Goal: Task Accomplishment & Management: Complete application form

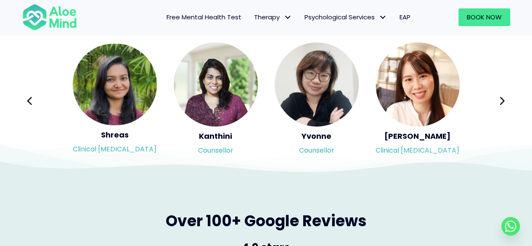
scroll to position [1388, 0]
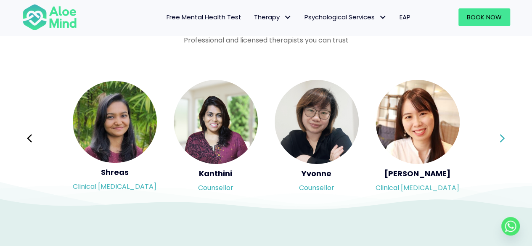
click at [501, 138] on icon at bounding box center [502, 138] width 6 height 16
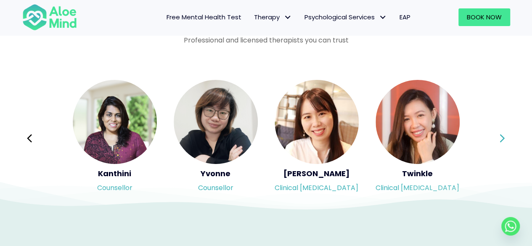
click at [501, 138] on icon at bounding box center [502, 138] width 6 height 16
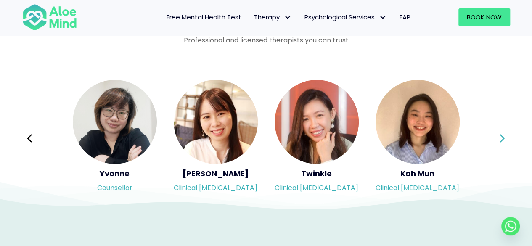
click at [501, 138] on icon at bounding box center [502, 138] width 6 height 16
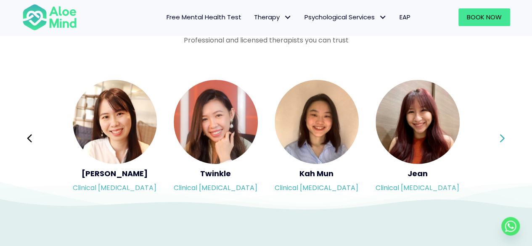
click at [501, 138] on icon at bounding box center [502, 138] width 6 height 16
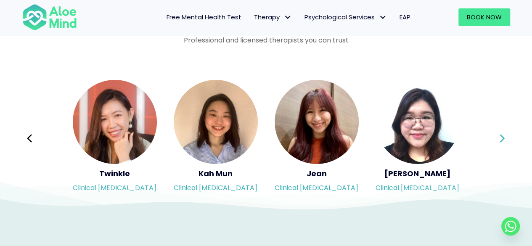
click at [501, 138] on icon at bounding box center [502, 138] width 6 height 16
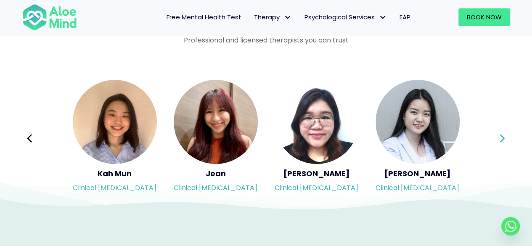
click at [501, 138] on icon at bounding box center [502, 138] width 6 height 16
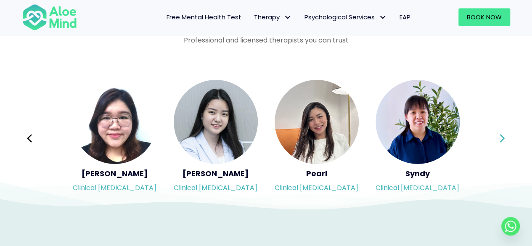
click at [501, 138] on div "Syndy Clinical [MEDICAL_DATA] Diveena Clinical [MEDICAL_DATA] Elynna Counsellor…" at bounding box center [266, 138] width 488 height 119
click at [501, 138] on icon at bounding box center [502, 138] width 6 height 16
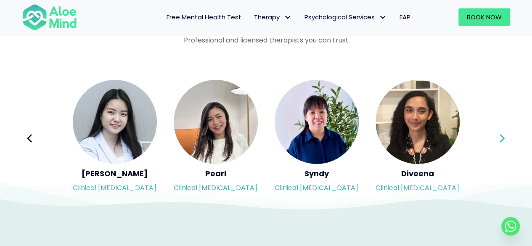
click at [501, 138] on icon at bounding box center [502, 138] width 6 height 16
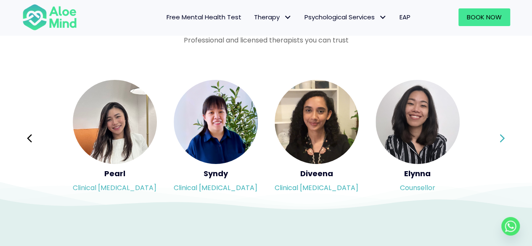
click at [501, 138] on icon at bounding box center [502, 138] width 6 height 16
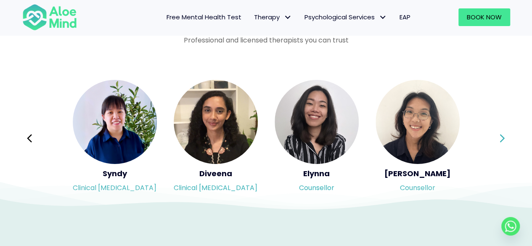
click at [501, 138] on icon at bounding box center [502, 138] width 6 height 16
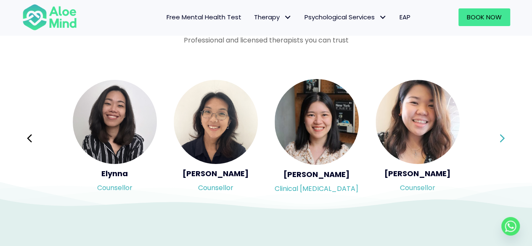
click at [501, 138] on icon at bounding box center [502, 138] width 6 height 16
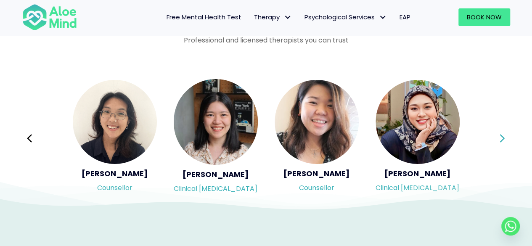
click at [501, 138] on icon at bounding box center [502, 138] width 6 height 16
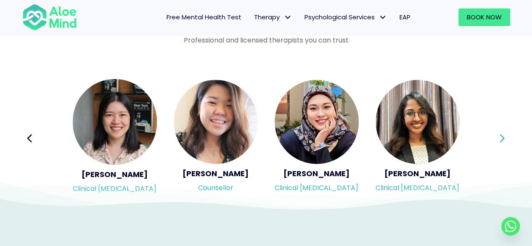
click at [501, 138] on icon at bounding box center [502, 138] width 6 height 16
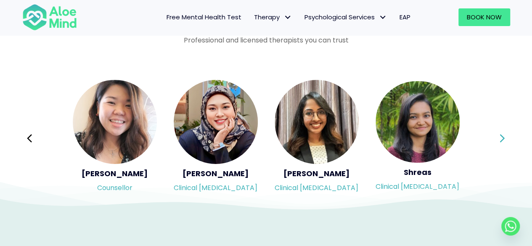
click at [501, 138] on icon at bounding box center [502, 138] width 6 height 16
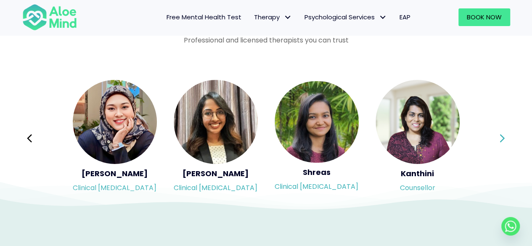
click at [501, 138] on icon at bounding box center [502, 138] width 6 height 16
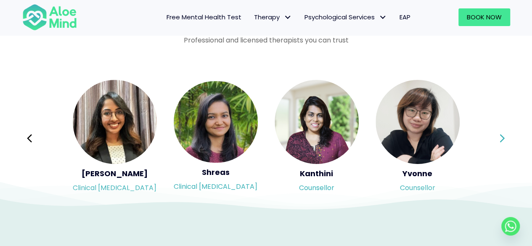
click at [501, 138] on icon at bounding box center [502, 138] width 6 height 16
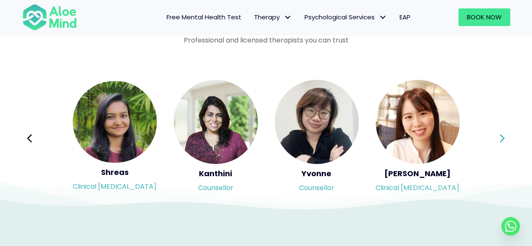
click at [501, 138] on icon at bounding box center [502, 138] width 6 height 16
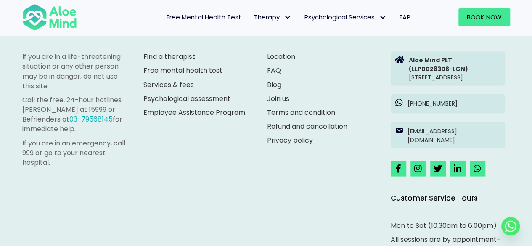
scroll to position [2313, 0]
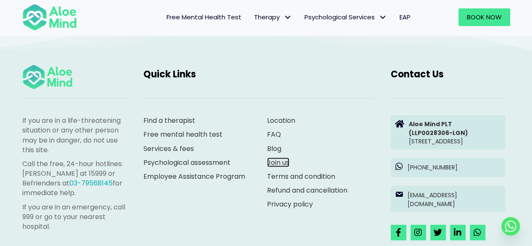
click at [280, 161] on link "Join us" at bounding box center [278, 162] width 22 height 10
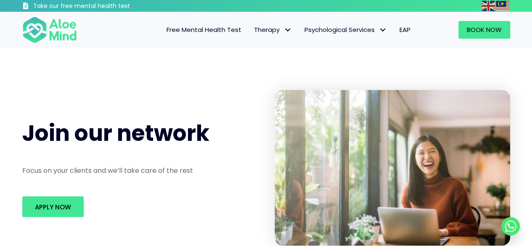
scroll to position [84, 0]
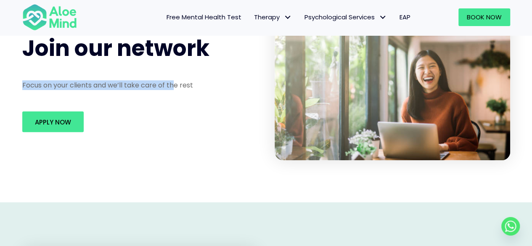
drag, startPoint x: 8, startPoint y: 81, endPoint x: 174, endPoint y: 88, distance: 166.2
click at [174, 88] on div "Join our network Focus on your clients and we’ll take care of the rest Apply Now" at bounding box center [266, 83] width 532 height 240
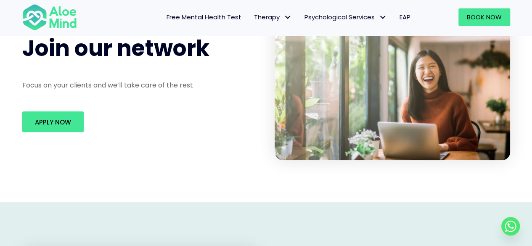
click at [203, 114] on div "Apply Now" at bounding box center [139, 121] width 235 height 21
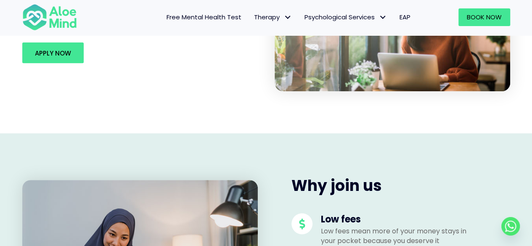
scroll to position [252, 0]
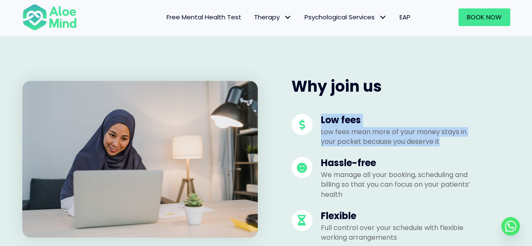
drag, startPoint x: 312, startPoint y: 115, endPoint x: 492, endPoint y: 140, distance: 181.7
click at [492, 140] on div "Why join us Low fees Low fees mean more of your money stays in your pocket beca…" at bounding box center [392, 159] width 252 height 183
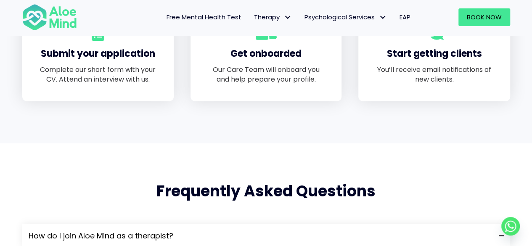
scroll to position [547, 0]
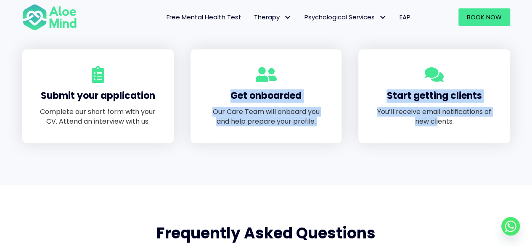
drag, startPoint x: 218, startPoint y: 106, endPoint x: 438, endPoint y: 124, distance: 221.1
click at [438, 124] on div "Submit your application Complete our short form with your CV. Attend an intervi…" at bounding box center [266, 96] width 505 height 94
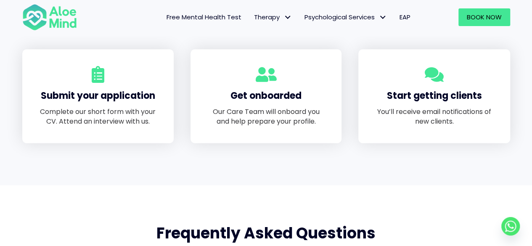
click at [440, 125] on p "You’ll receive email notifications of new clients." at bounding box center [434, 116] width 118 height 19
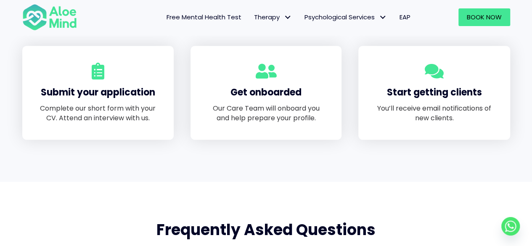
scroll to position [715, 0]
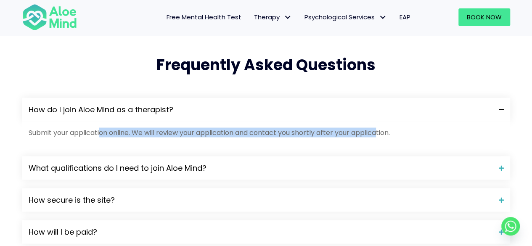
drag, startPoint x: 99, startPoint y: 136, endPoint x: 381, endPoint y: 130, distance: 281.8
click at [381, 130] on p "Submit your application online. We will review your application and contact you…" at bounding box center [266, 132] width 475 height 10
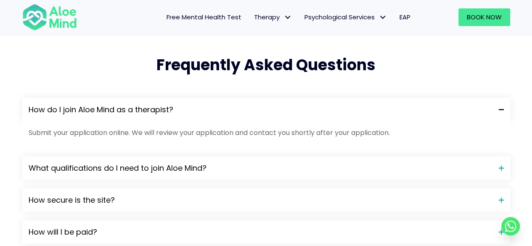
click at [386, 136] on p "Submit your application online. We will review your application and contact you…" at bounding box center [266, 132] width 475 height 10
click at [381, 158] on div "What qualifications do I need to join Aloe Mind?" at bounding box center [266, 168] width 488 height 24
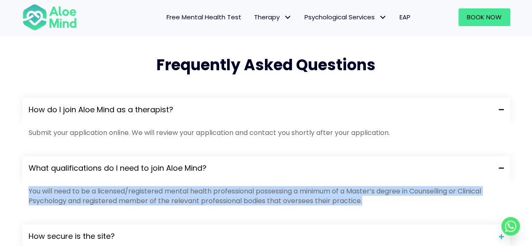
drag, startPoint x: 393, startPoint y: 197, endPoint x: 375, endPoint y: 160, distance: 41.6
click at [375, 160] on div "What qualifications do I need to join Aloe Mind? You will need to be a licensed…" at bounding box center [266, 186] width 488 height 60
click at [387, 204] on p "You will need to be a licensed/registered mental health professional possessing…" at bounding box center [266, 195] width 475 height 19
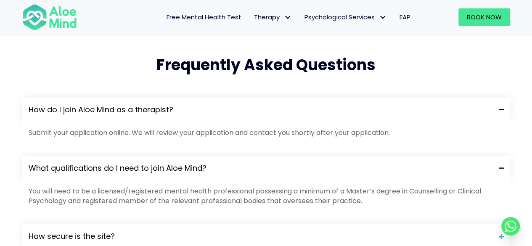
scroll to position [799, 0]
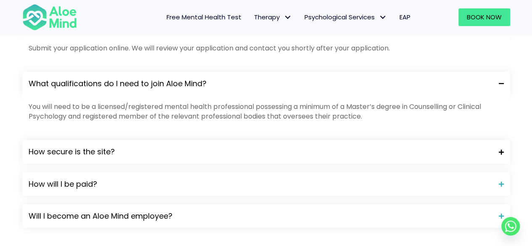
click at [374, 156] on span "How secure is the site?" at bounding box center [261, 151] width 464 height 11
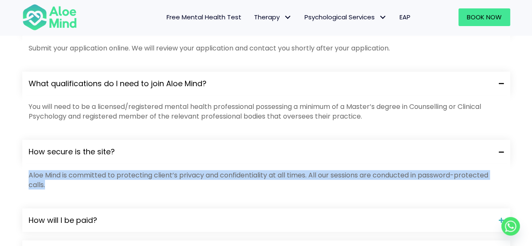
drag, startPoint x: 382, startPoint y: 183, endPoint x: 370, endPoint y: 153, distance: 32.1
click at [370, 153] on div "How secure is the site? Aloe Mind is committed to protecting client’s privacy a…" at bounding box center [266, 170] width 488 height 60
click at [383, 185] on p "Aloe Mind is committed to protecting client’s privacy and confidentiality at al…" at bounding box center [266, 179] width 475 height 19
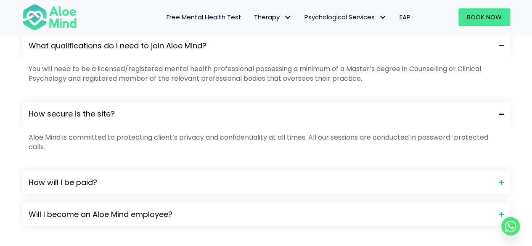
scroll to position [883, 0]
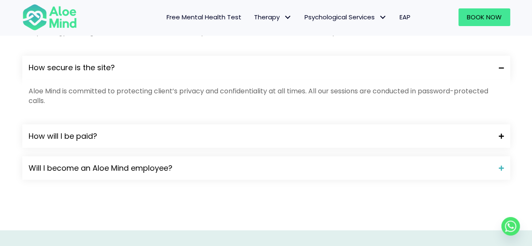
click at [365, 139] on span "How will I be paid?" at bounding box center [261, 136] width 464 height 11
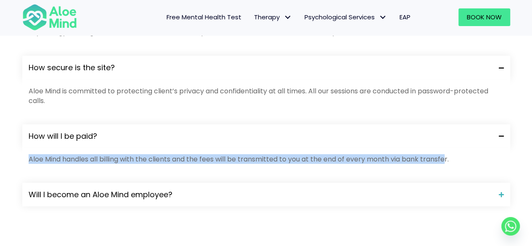
drag, startPoint x: 21, startPoint y: 162, endPoint x: 449, endPoint y: 163, distance: 428.0
click at [449, 163] on div "How do I join Aloe Mind as a therapist? Submit your application online. We will…" at bounding box center [266, 72] width 505 height 303
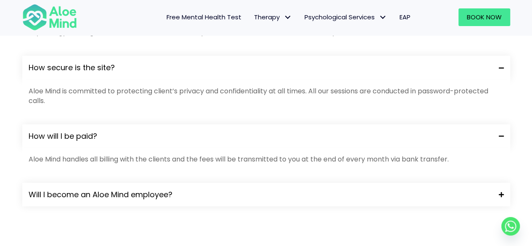
click at [449, 194] on span "Will I become an Aloe Mind employee?" at bounding box center [261, 194] width 464 height 11
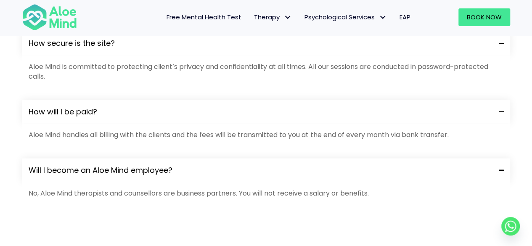
scroll to position [925, 0]
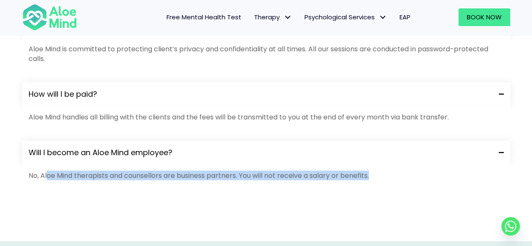
drag, startPoint x: 48, startPoint y: 171, endPoint x: 412, endPoint y: 182, distance: 363.9
click at [412, 182] on div "No, Aloe Mind therapists and counsellors are business partners. You will not re…" at bounding box center [266, 177] width 488 height 26
click at [414, 183] on div "No, Aloe Mind therapists and counsellors are business partners. You will not re…" at bounding box center [266, 177] width 488 height 26
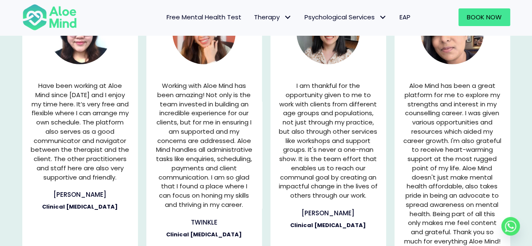
scroll to position [1219, 0]
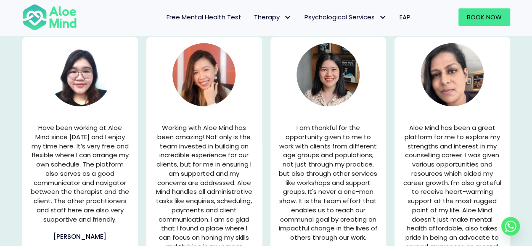
click at [521, 157] on div "Reviews from our therapists I am thankful for the opportunity given to me to wo…" at bounding box center [266, 165] width 532 height 437
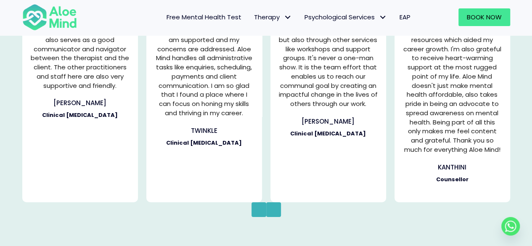
scroll to position [1354, 0]
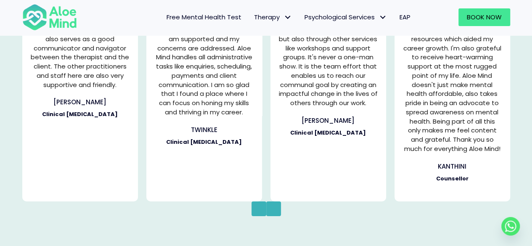
click at [274, 209] on icon "button" at bounding box center [273, 209] width 4 height 11
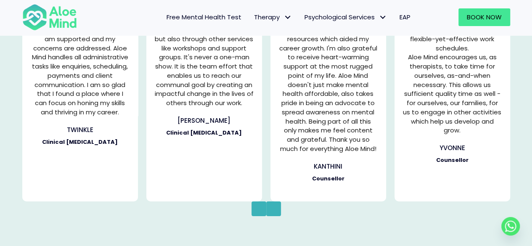
click at [274, 209] on icon "button" at bounding box center [273, 209] width 4 height 11
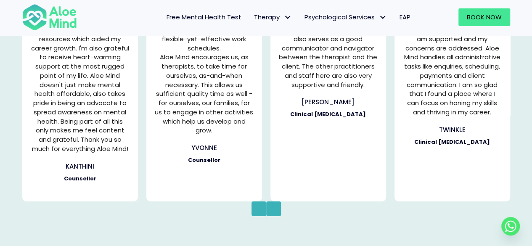
click at [274, 209] on icon "button" at bounding box center [273, 209] width 4 height 11
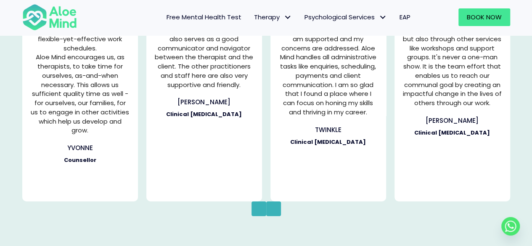
click at [274, 209] on icon "button" at bounding box center [273, 209] width 4 height 11
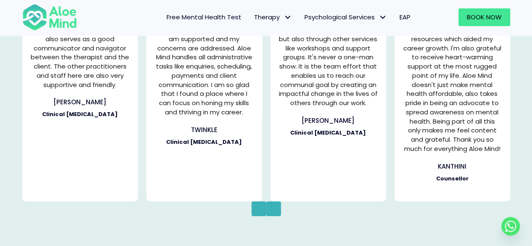
click at [274, 209] on icon "button" at bounding box center [273, 209] width 4 height 11
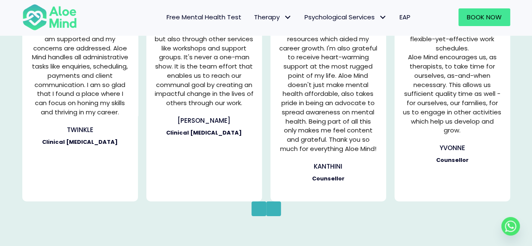
click at [275, 209] on button "Next" at bounding box center [273, 208] width 15 height 15
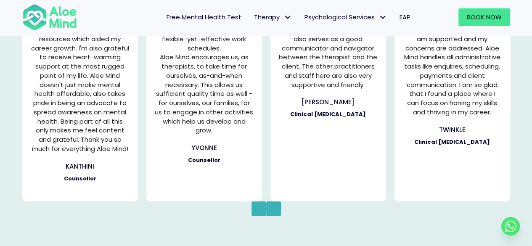
click at [275, 209] on button "Next" at bounding box center [273, 208] width 15 height 15
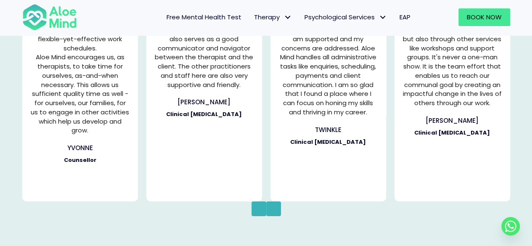
click at [272, 208] on icon "button" at bounding box center [273, 209] width 4 height 11
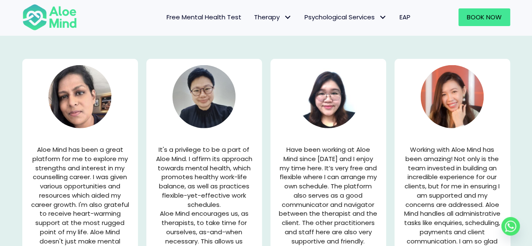
scroll to position [1186, 0]
